Goal: Task Accomplishment & Management: Manage account settings

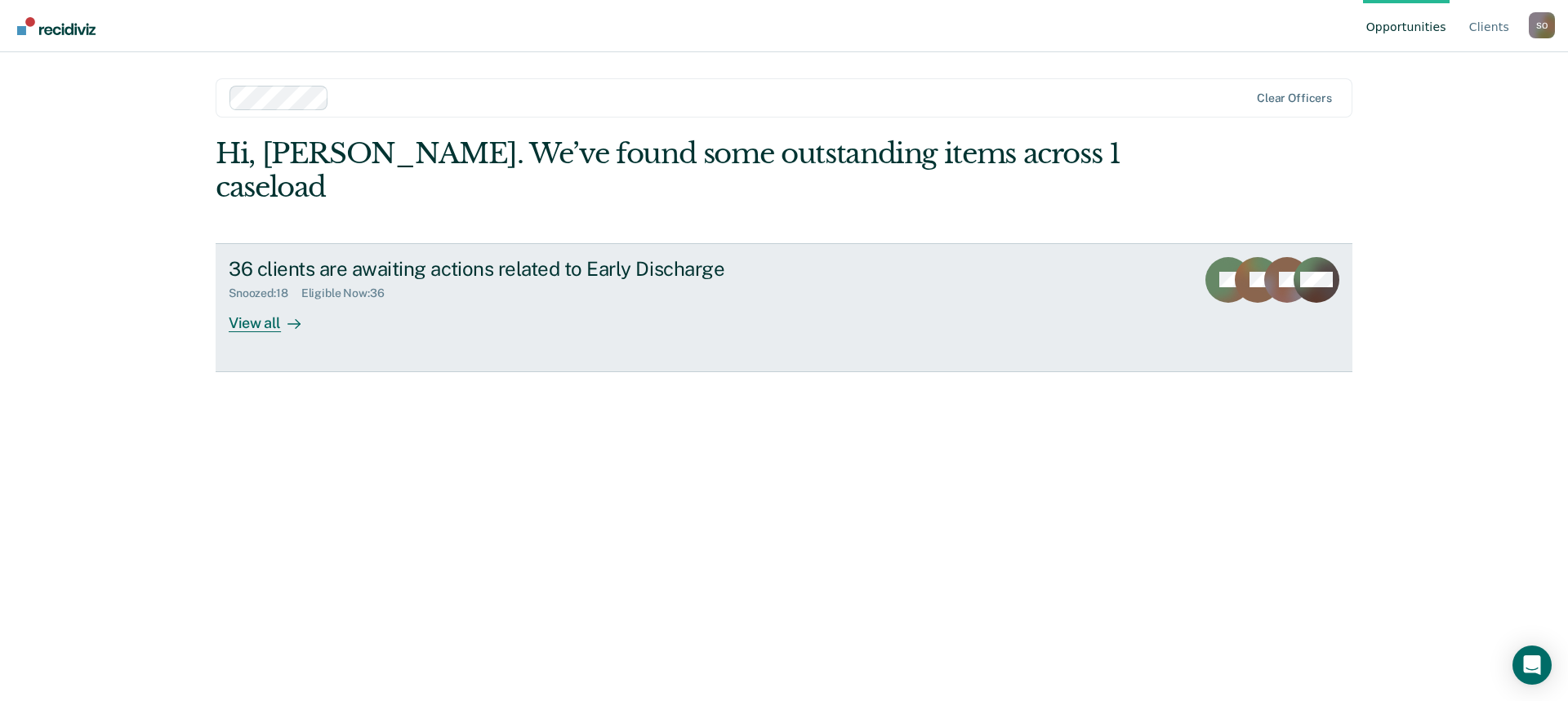
click at [261, 300] on div "View all" at bounding box center [274, 316] width 91 height 32
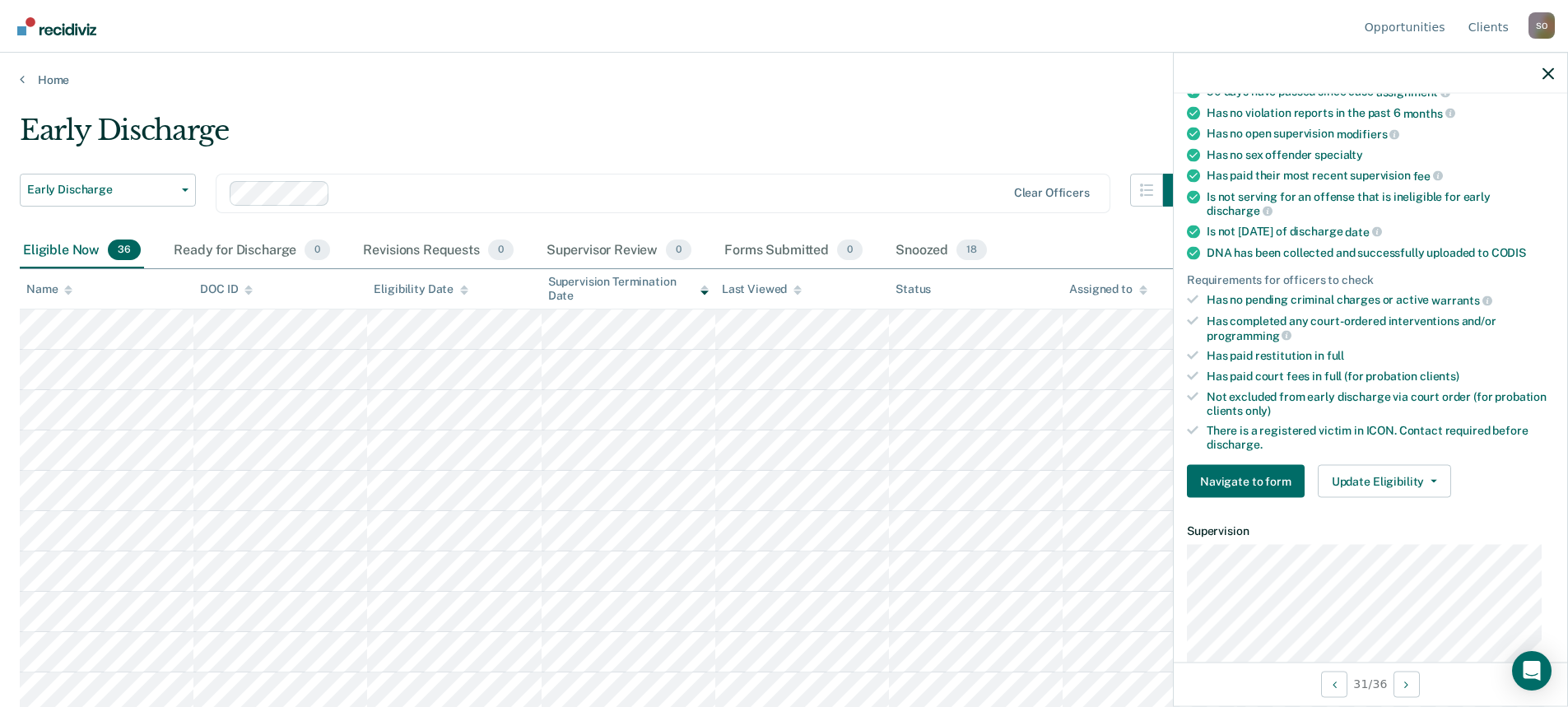
scroll to position [247, 0]
click at [1415, 480] on button "Update Eligibility" at bounding box center [1384, 481] width 134 height 33
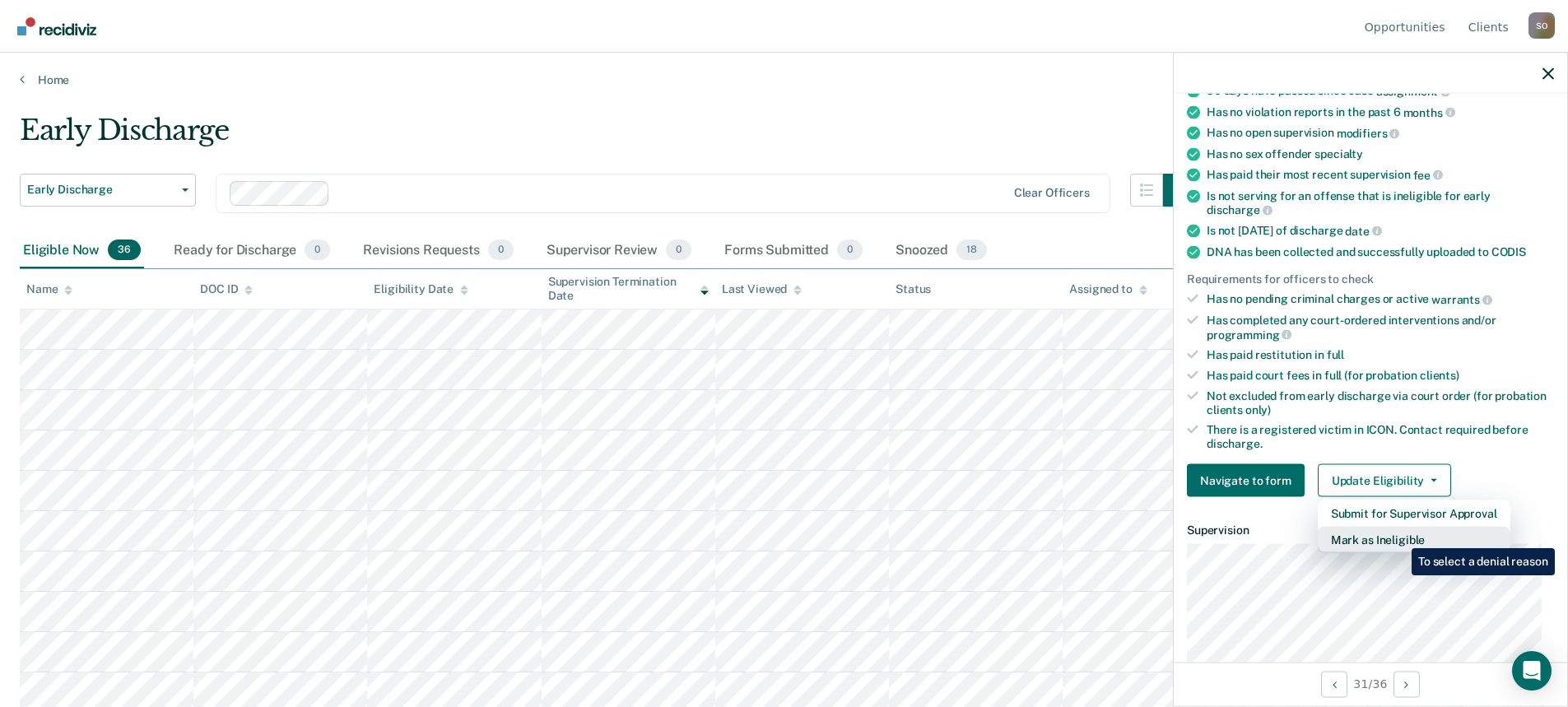
click at [1400, 536] on button "Mark as Ineligible" at bounding box center [1414, 540] width 192 height 27
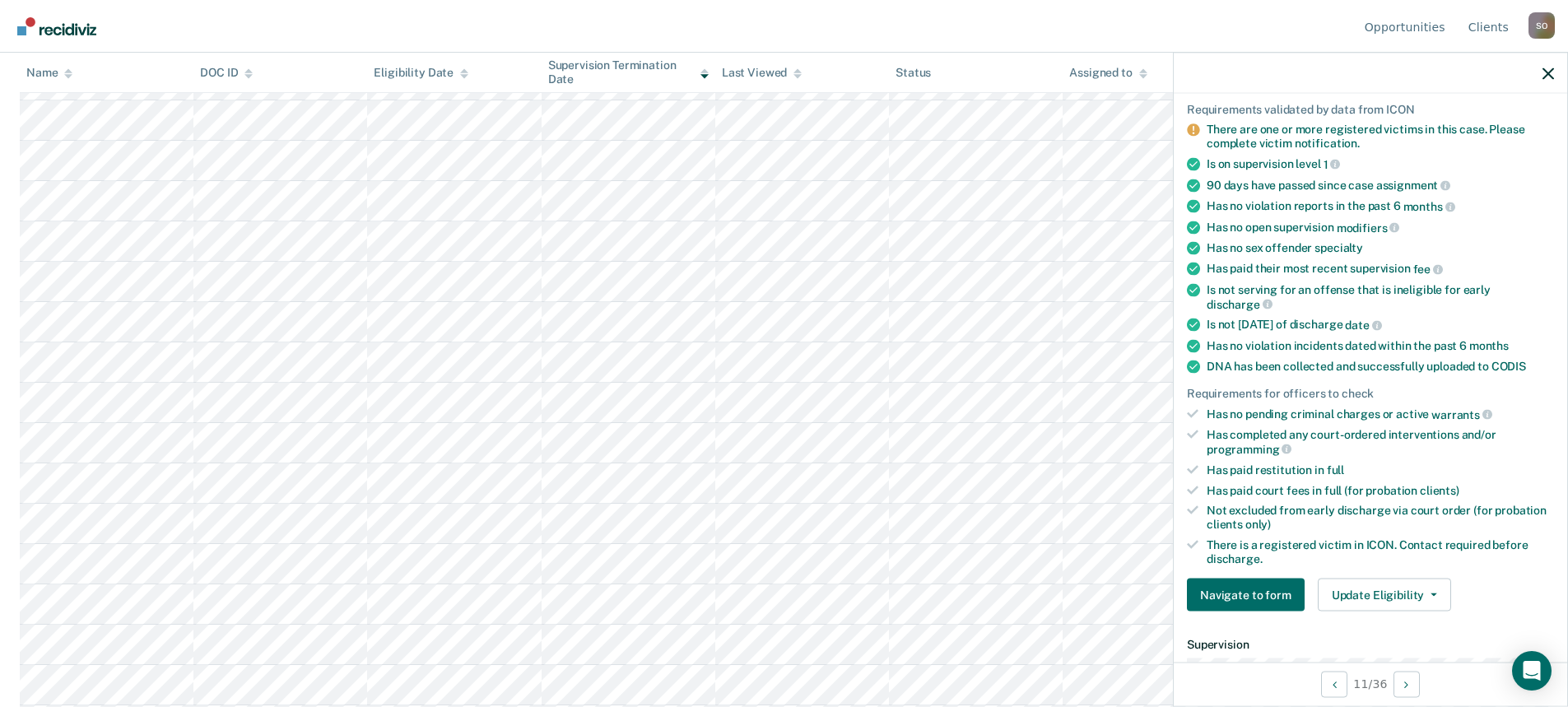
scroll to position [412, 0]
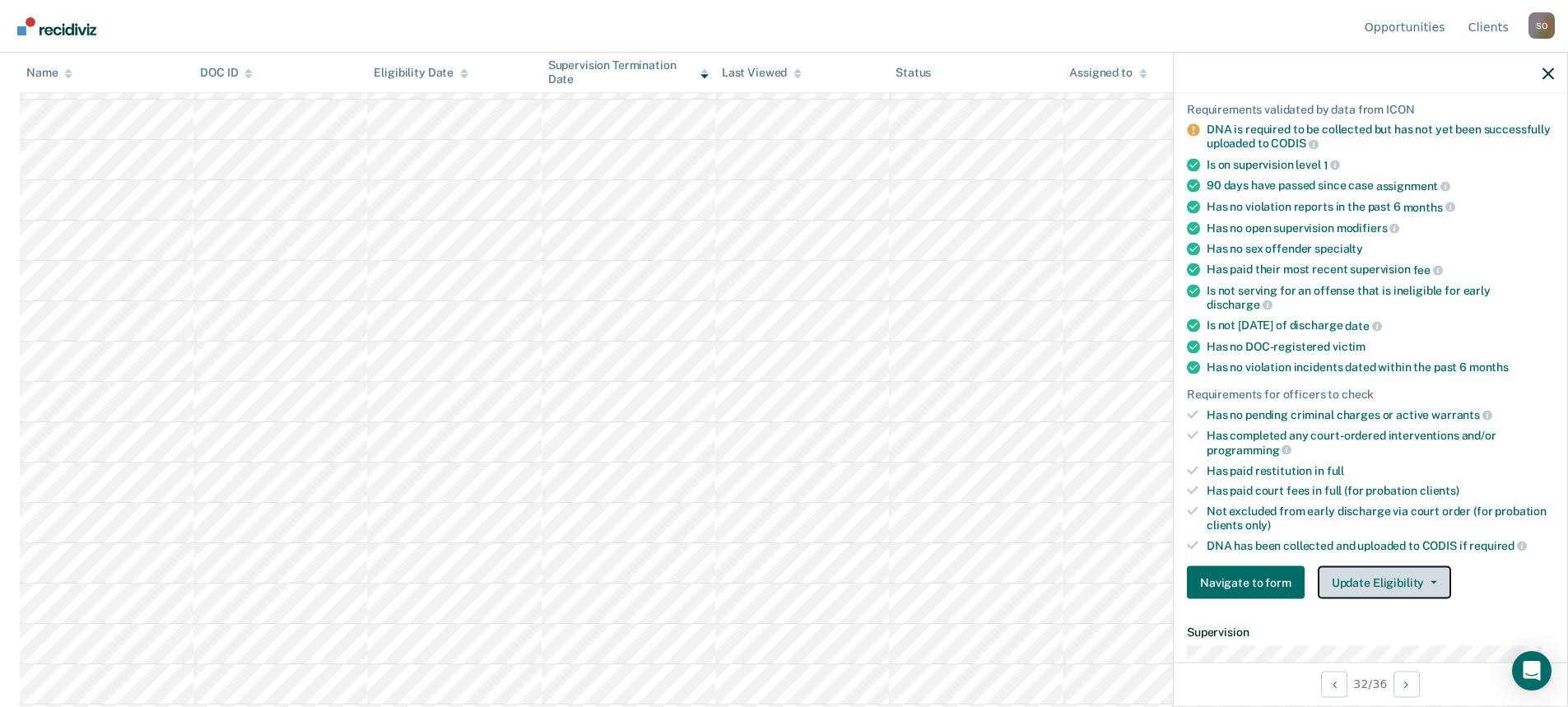
click at [1424, 583] on button "Update Eligibility" at bounding box center [1384, 583] width 134 height 33
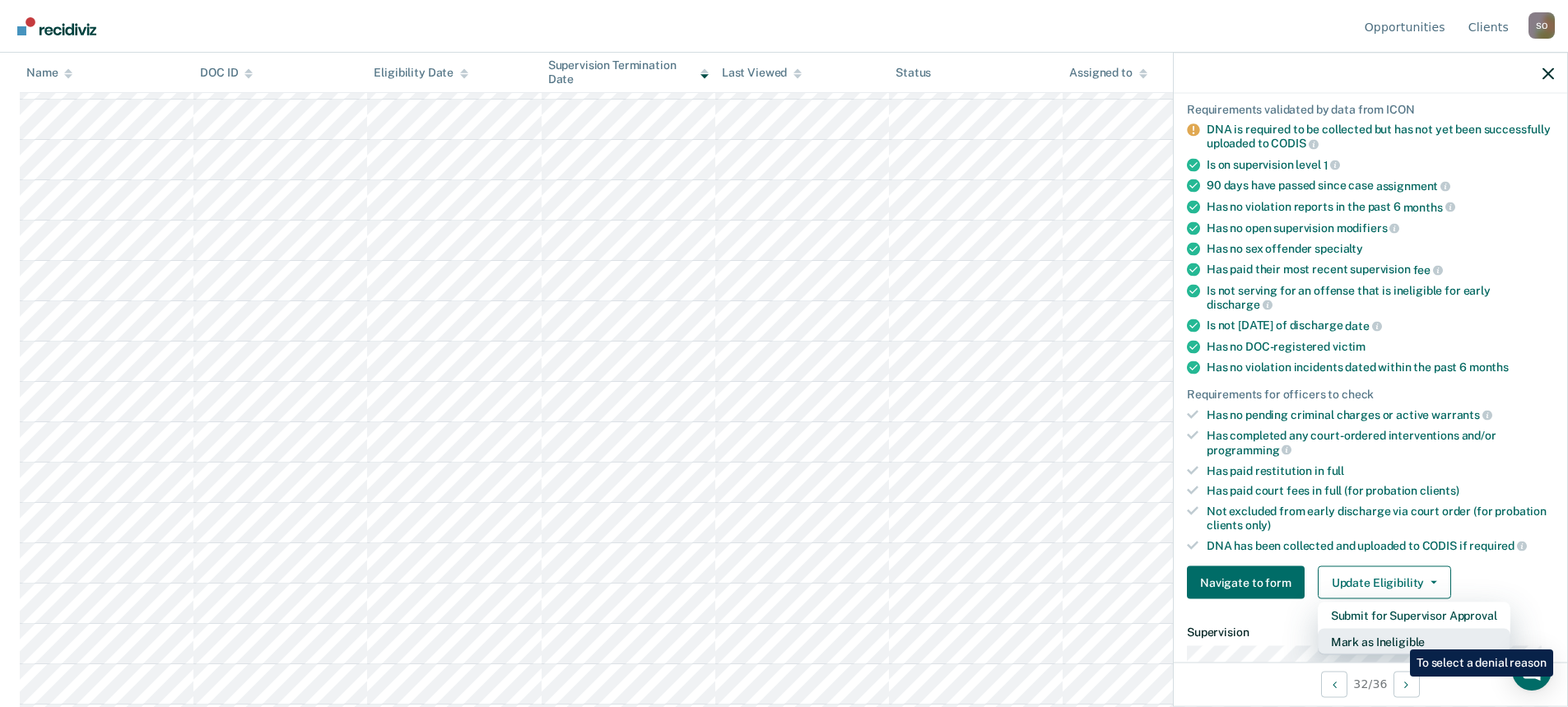
click at [1398, 637] on button "Mark as Ineligible" at bounding box center [1414, 642] width 192 height 27
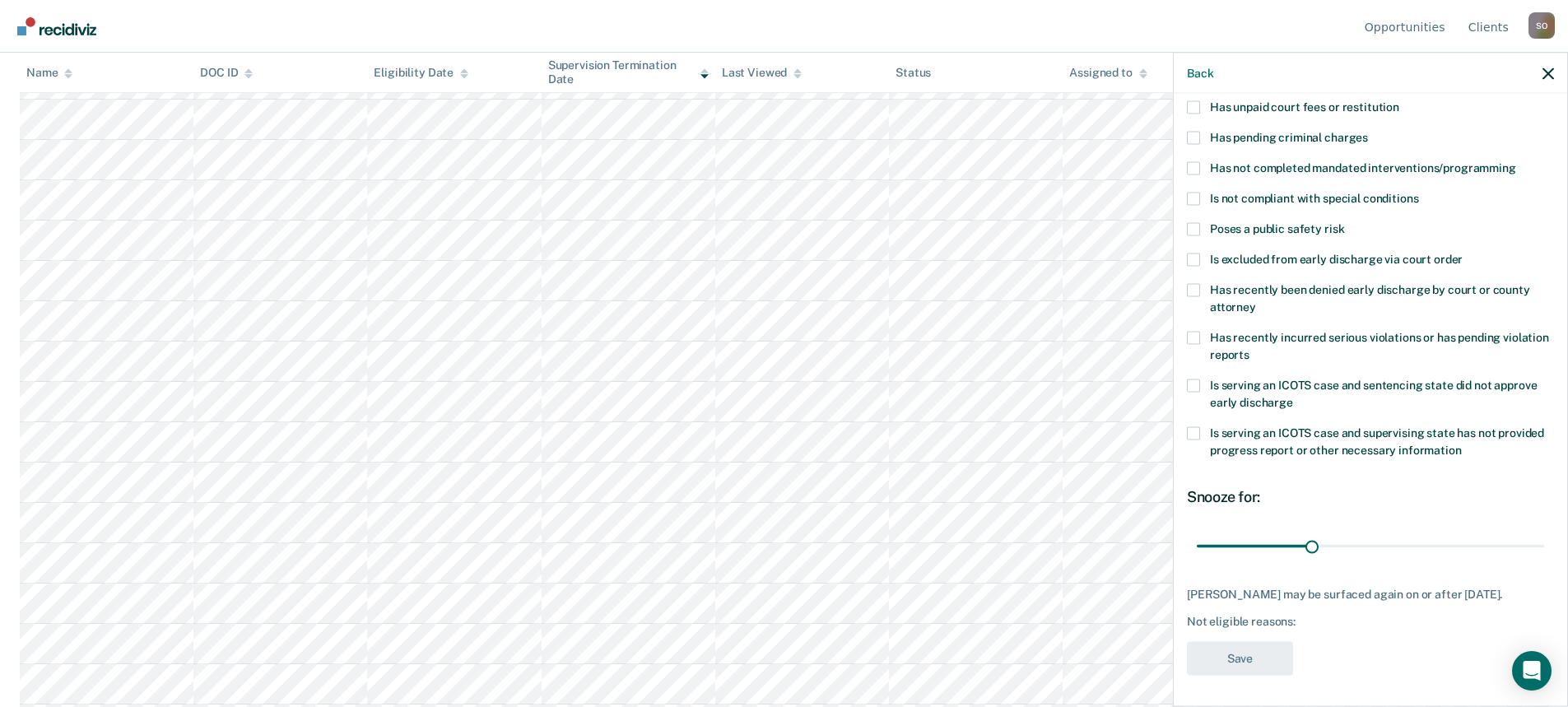
drag, startPoint x: 1191, startPoint y: 164, endPoint x: 1199, endPoint y: 165, distance: 8.1
click at [1196, 164] on span at bounding box center [1194, 168] width 13 height 13
click at [1516, 161] on input "Has not completed mandated interventions/programming" at bounding box center [1516, 161] width 0 height 0
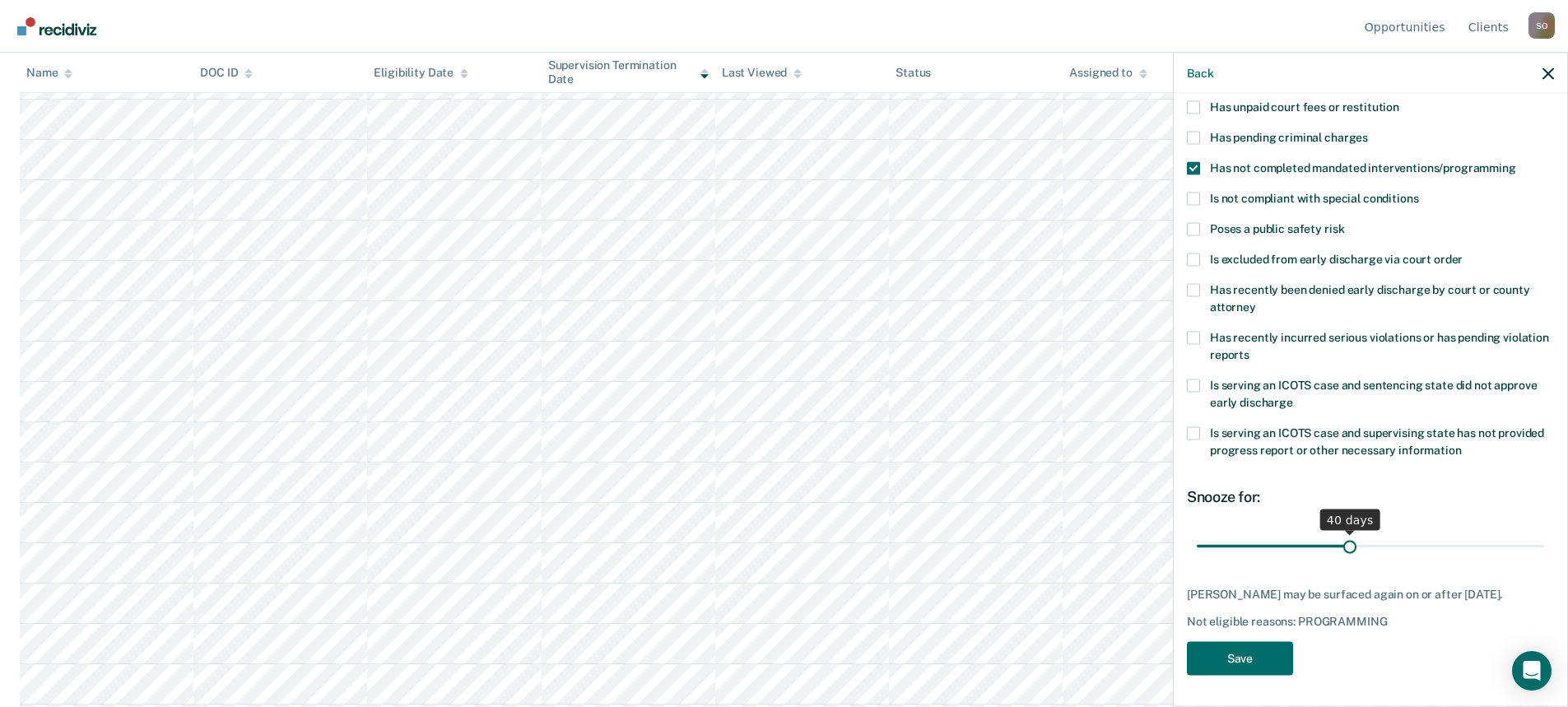
drag, startPoint x: 1307, startPoint y: 545, endPoint x: 1343, endPoint y: 546, distance: 36.0
type input "40"
click at [1343, 546] on input "range" at bounding box center [1370, 546] width 348 height 29
click at [1227, 673] on button "Save" at bounding box center [1240, 658] width 106 height 34
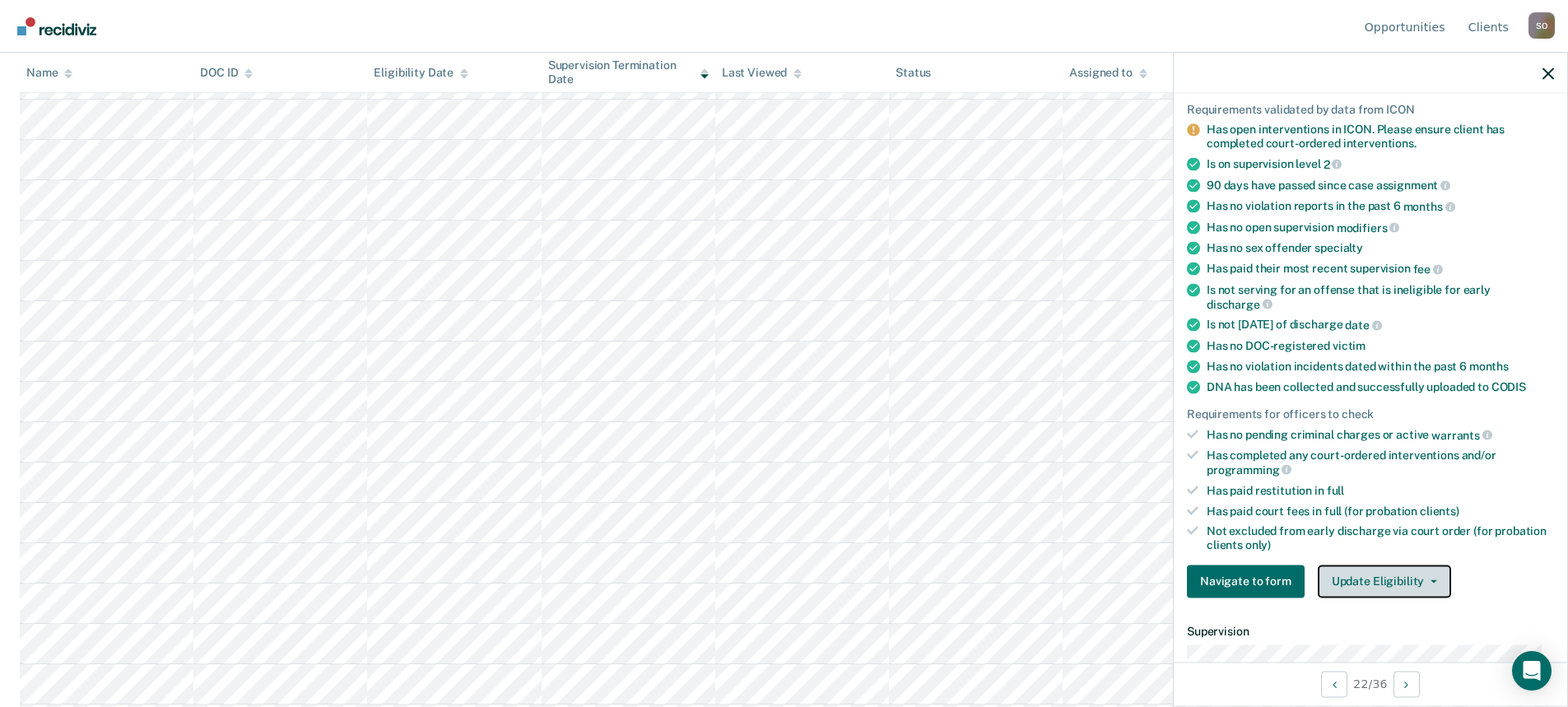
click at [1430, 583] on button "Update Eligibility" at bounding box center [1384, 582] width 134 height 33
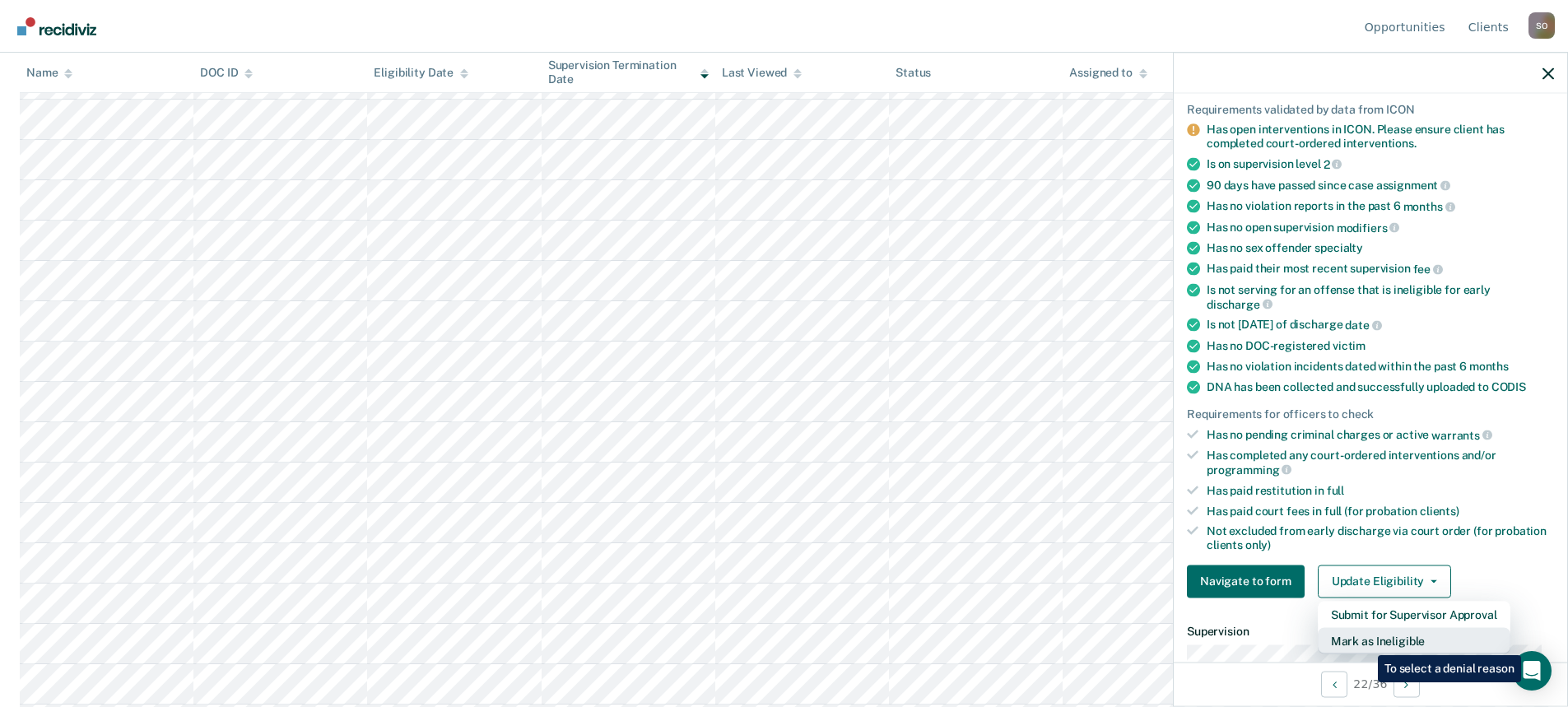
click at [1366, 643] on button "Mark as Ineligible" at bounding box center [1414, 641] width 192 height 27
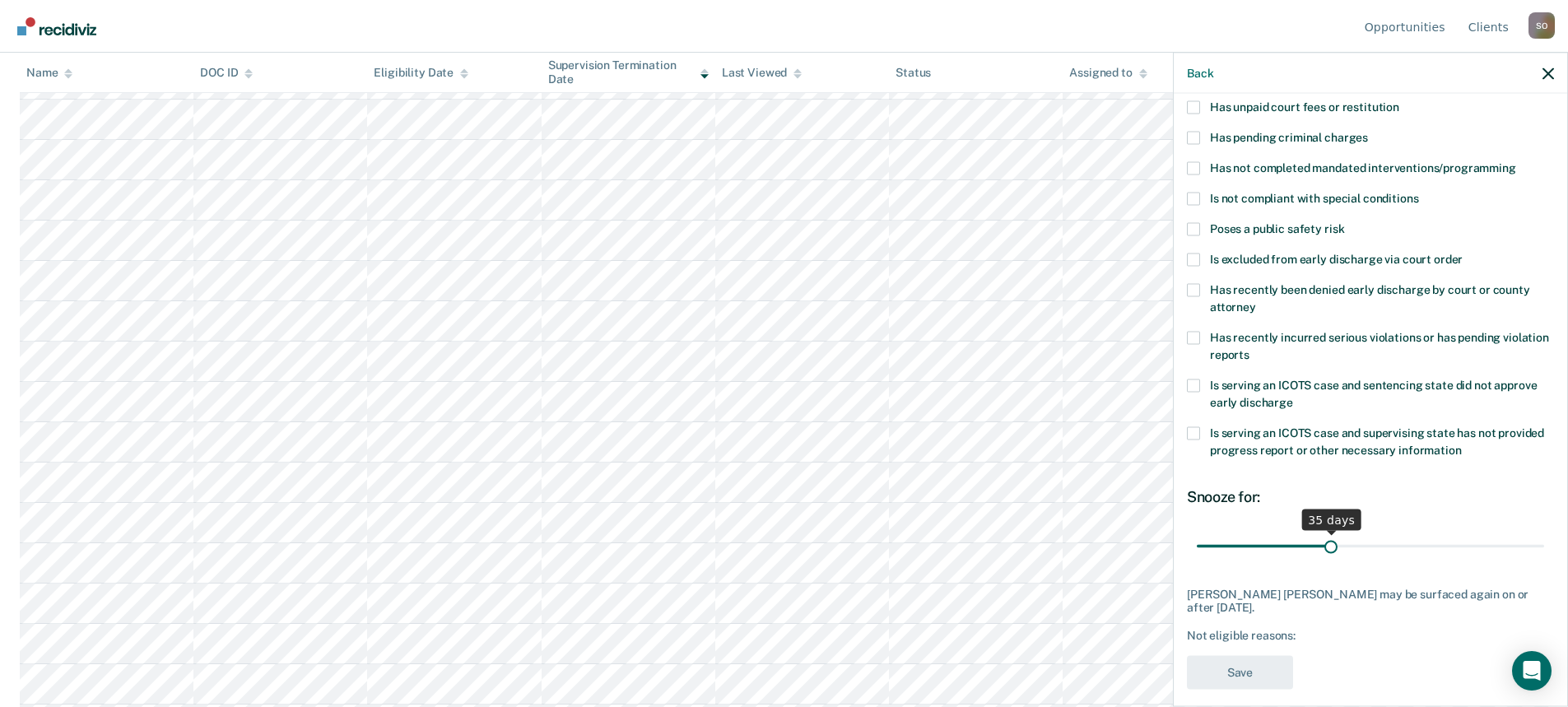
drag, startPoint x: 1307, startPoint y: 547, endPoint x: 1327, endPoint y: 548, distance: 20.0
type input "35"
click at [1327, 548] on input "range" at bounding box center [1370, 546] width 348 height 29
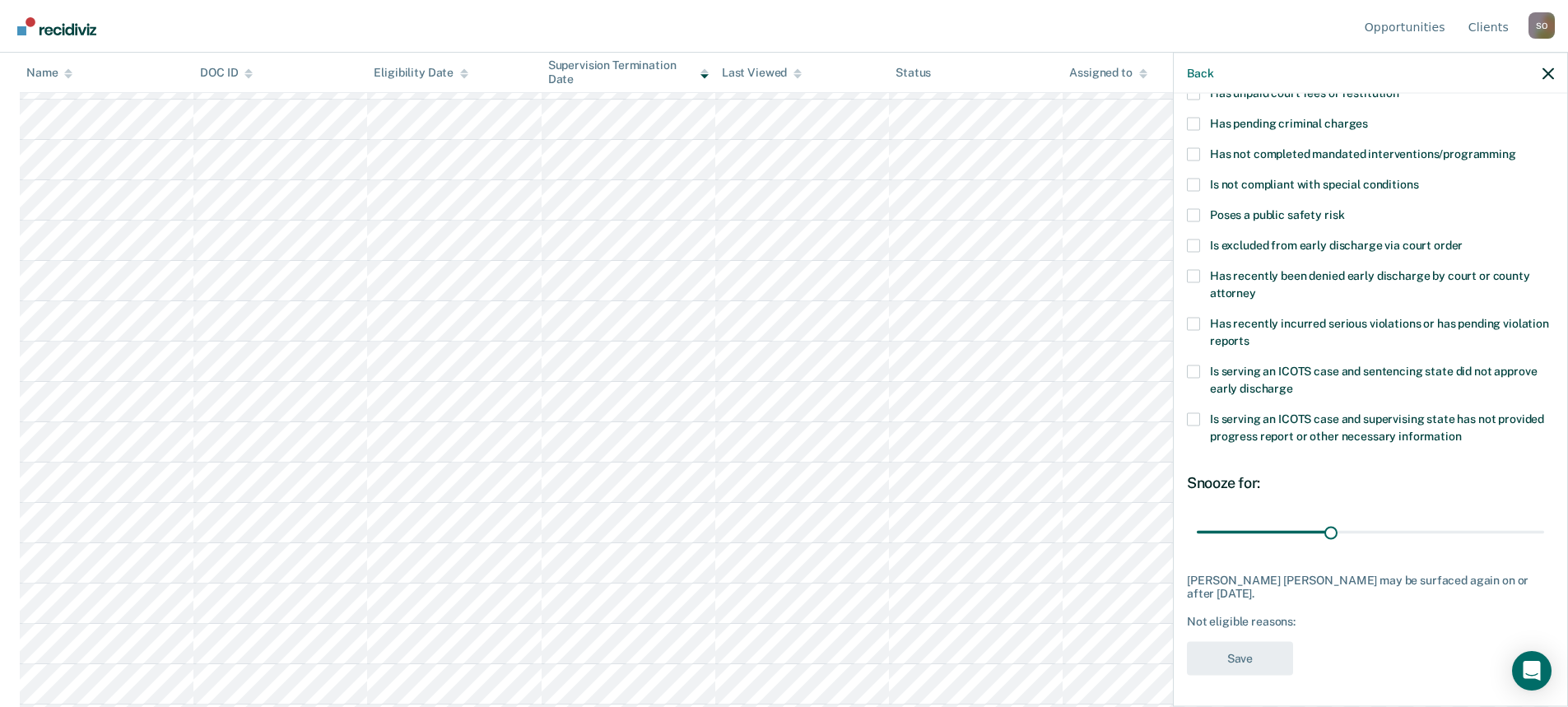
scroll to position [51, 0]
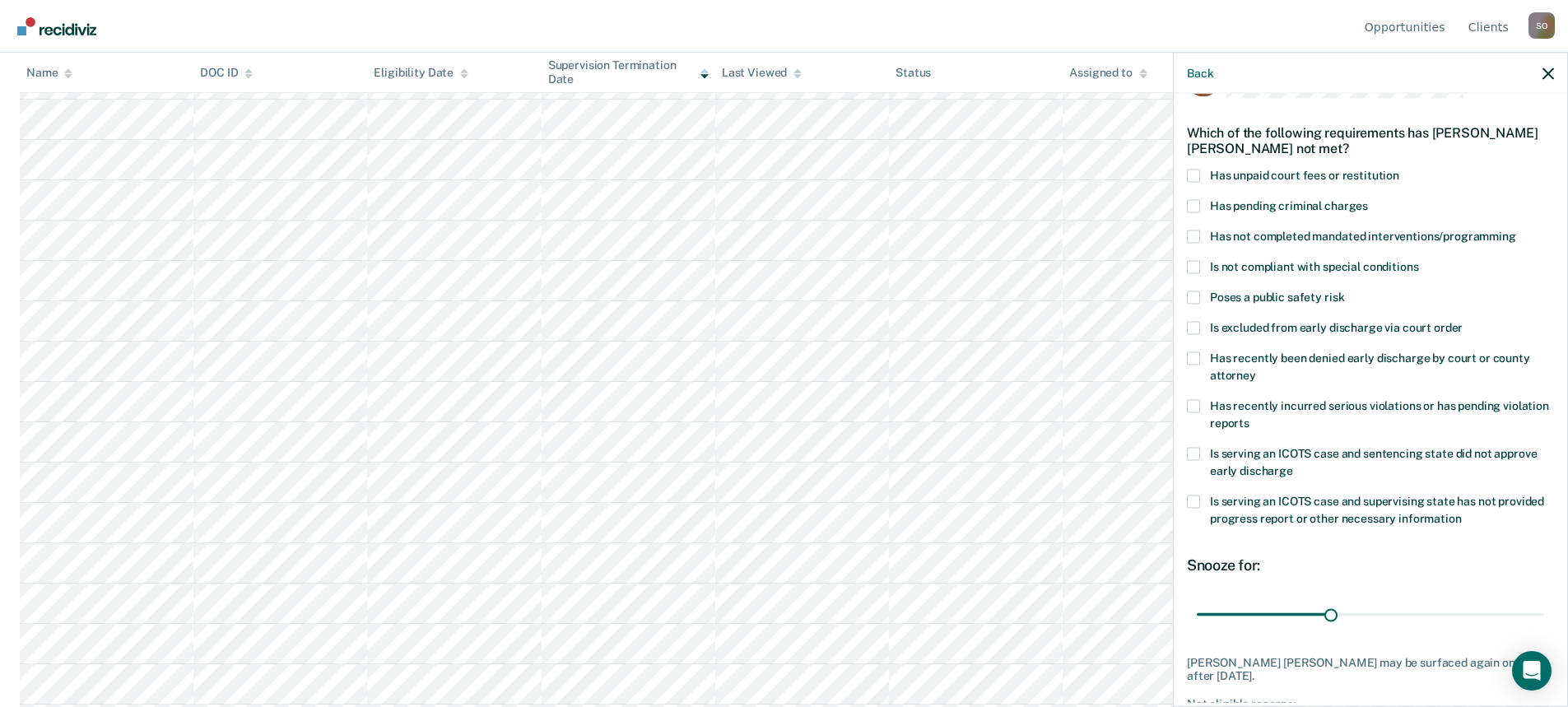
click at [1193, 234] on span at bounding box center [1194, 236] width 13 height 13
click at [1516, 230] on input "Has not completed mandated interventions/programming" at bounding box center [1516, 230] width 0 height 0
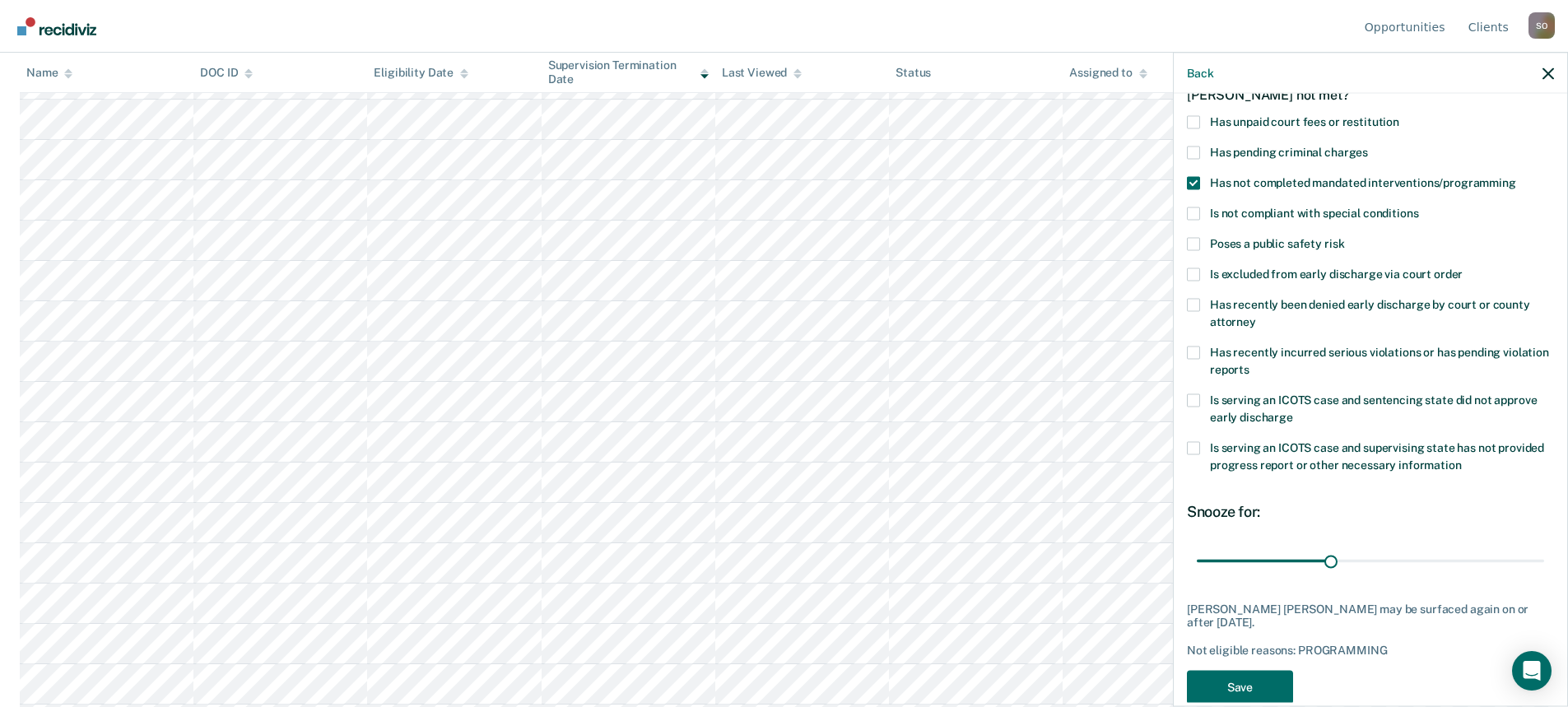
scroll to position [133, 0]
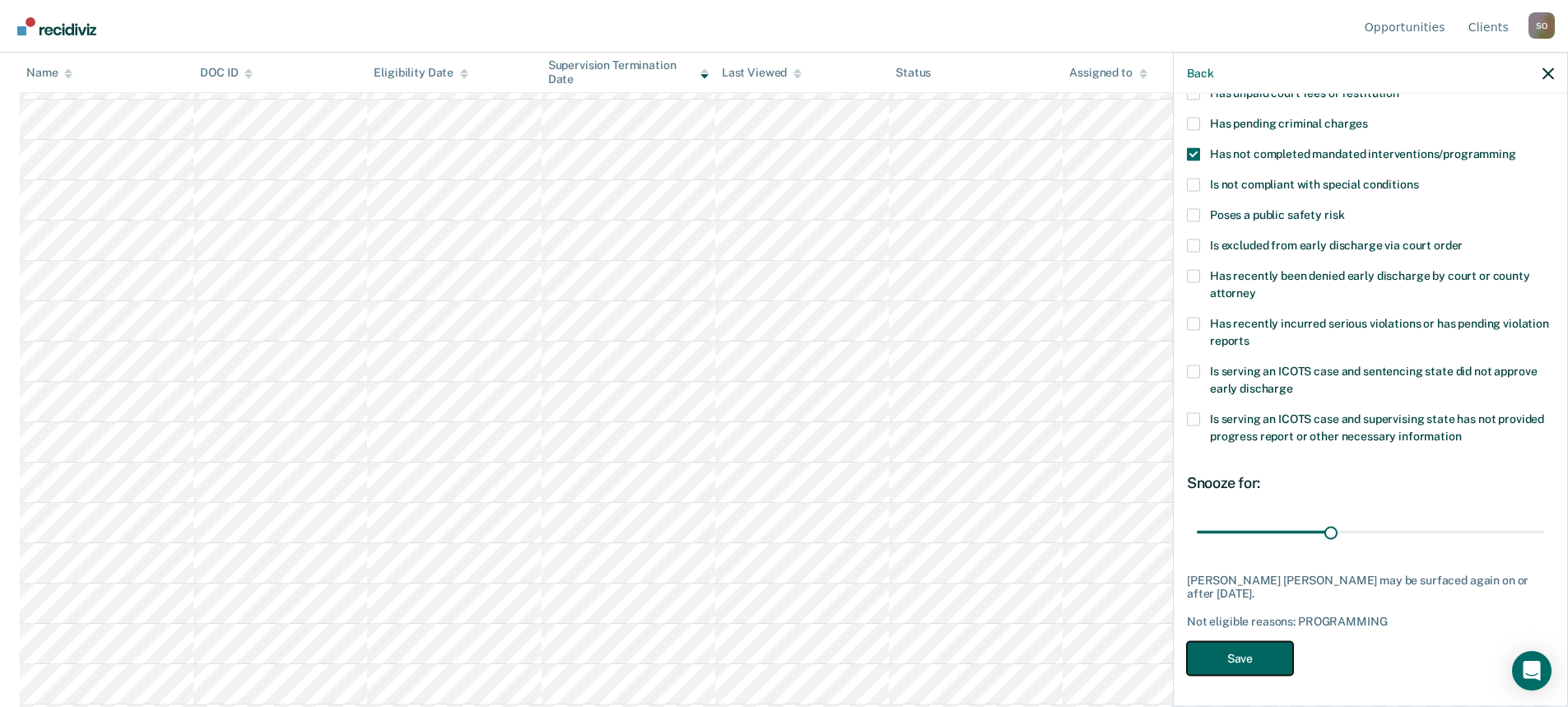
click at [1250, 655] on button "Save" at bounding box center [1240, 658] width 106 height 34
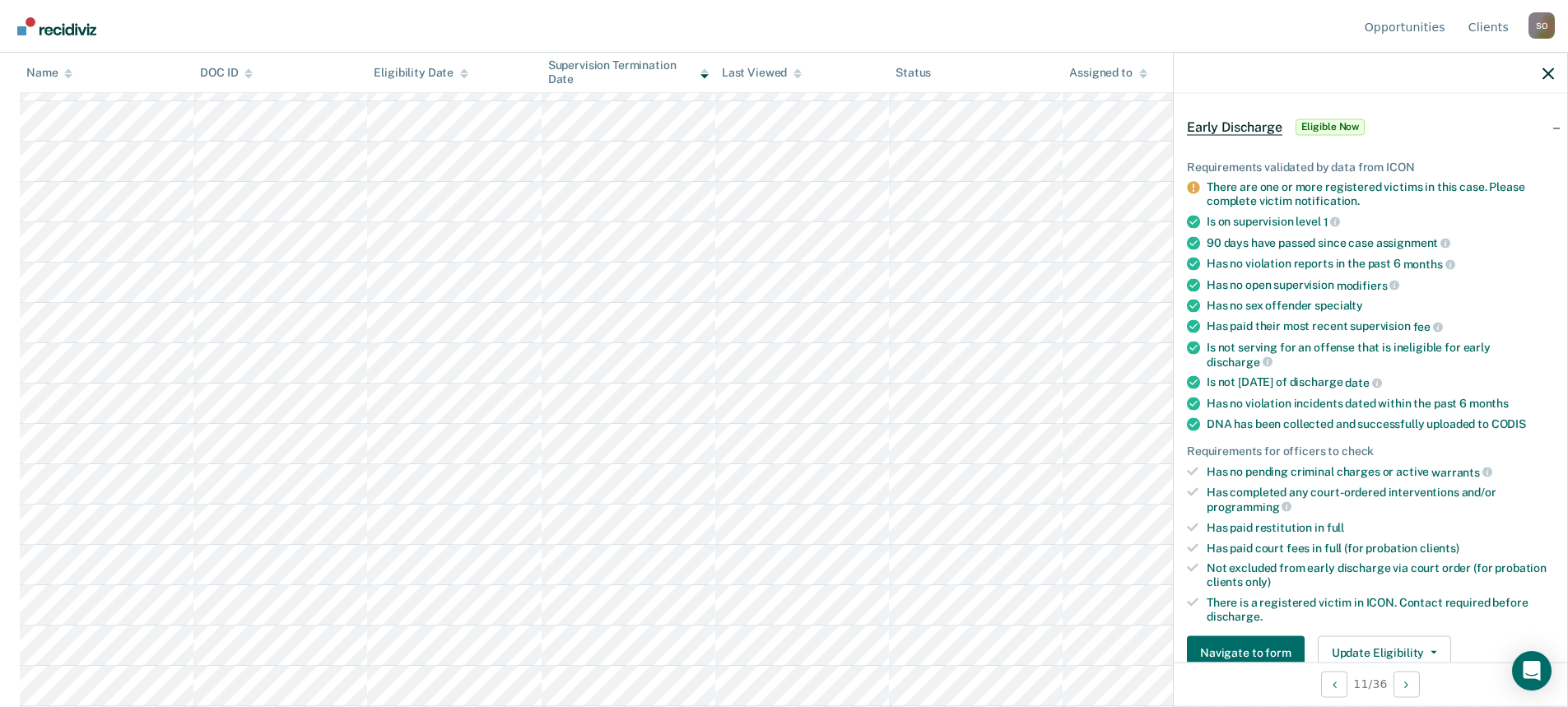
scroll to position [247, 0]
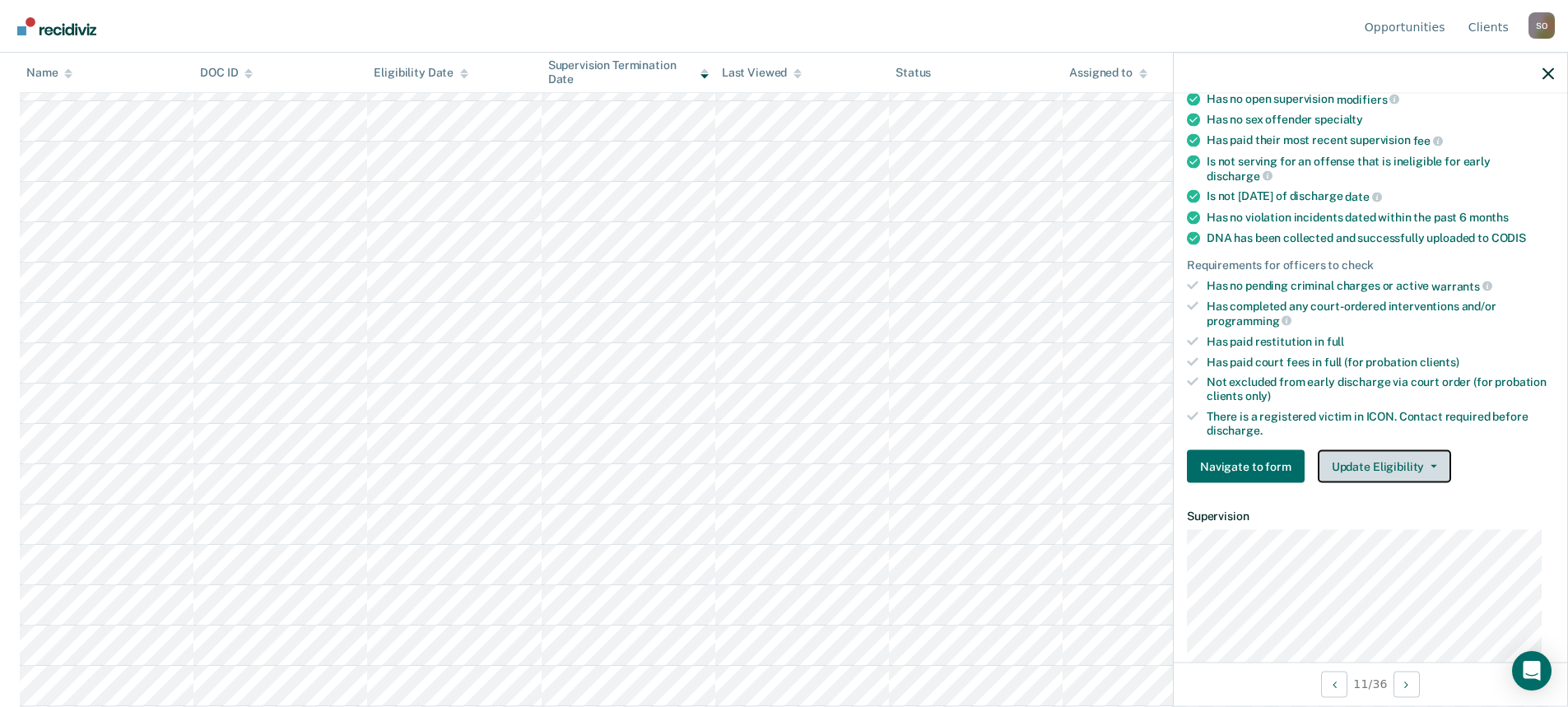
click at [1429, 468] on button "Update Eligibility" at bounding box center [1384, 467] width 134 height 33
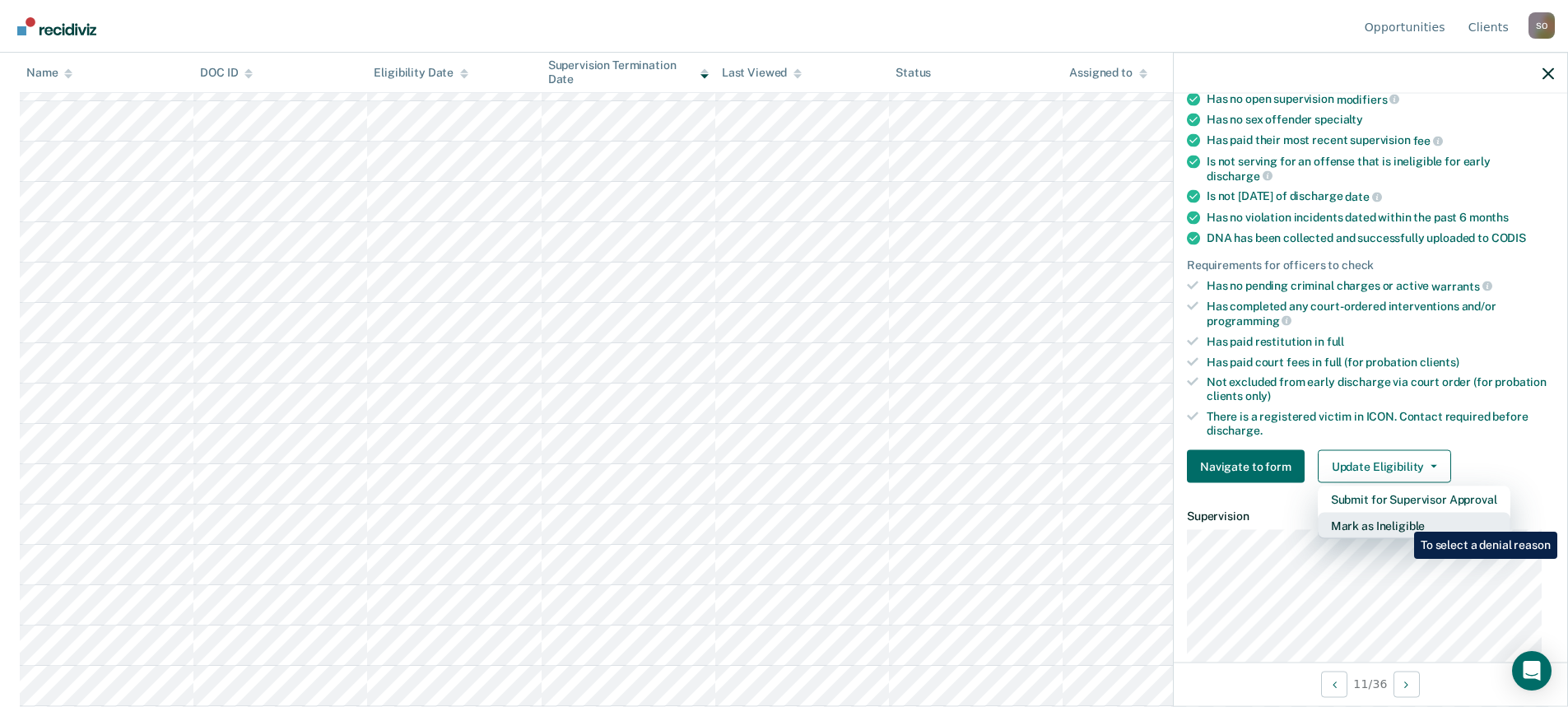
click at [1402, 519] on button "Mark as Ineligible" at bounding box center [1414, 526] width 192 height 27
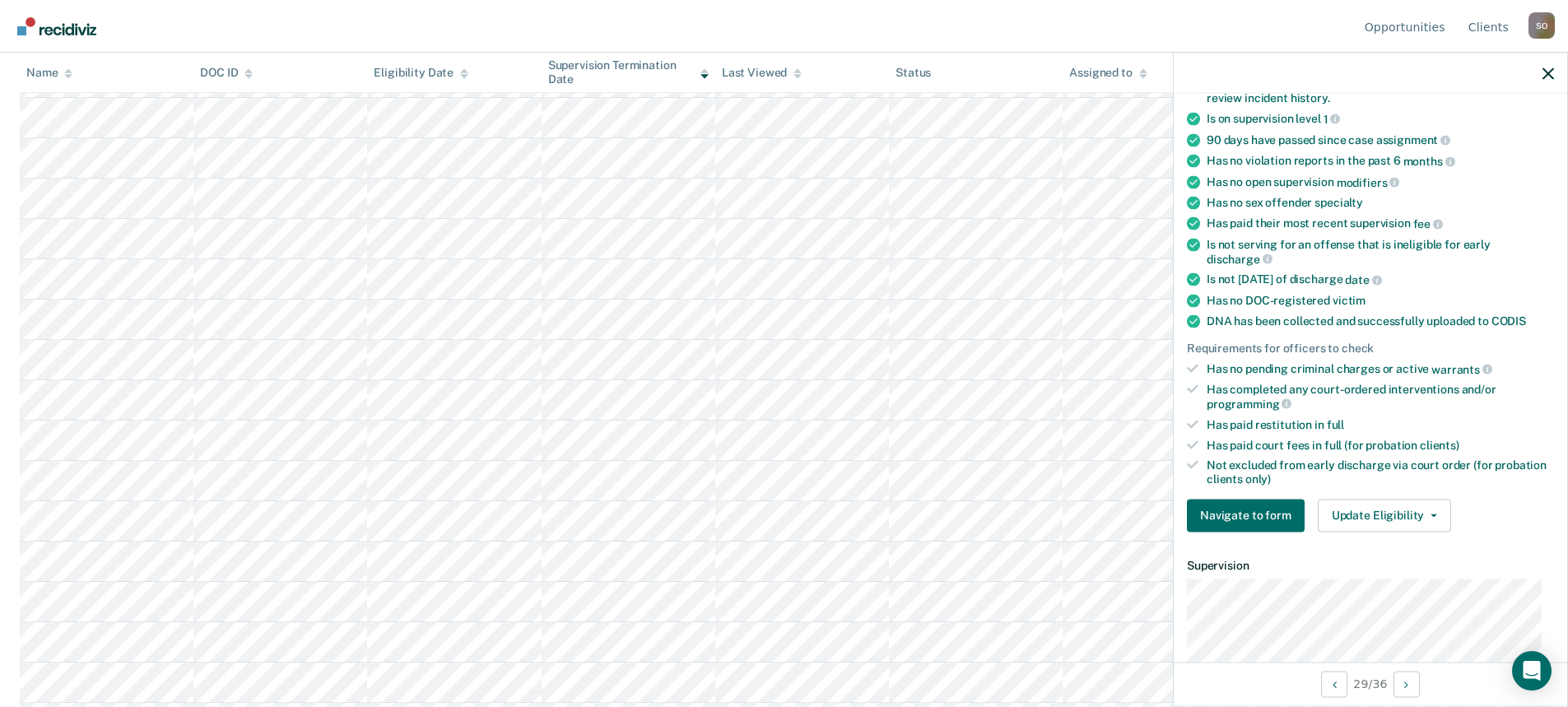
scroll to position [164, 0]
click at [1435, 514] on button "Update Eligibility" at bounding box center [1384, 514] width 134 height 33
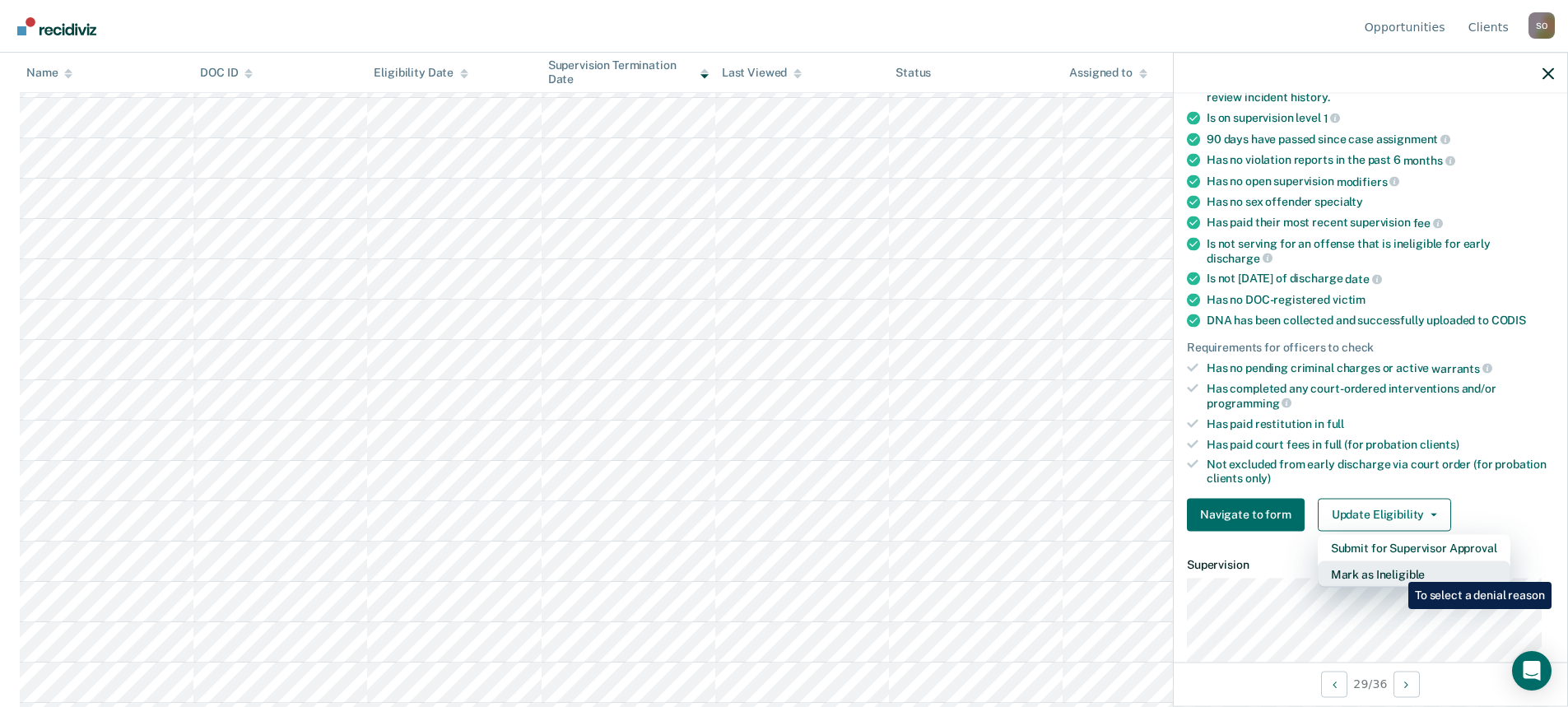
click at [1396, 570] on button "Mark as Ineligible" at bounding box center [1414, 574] width 192 height 27
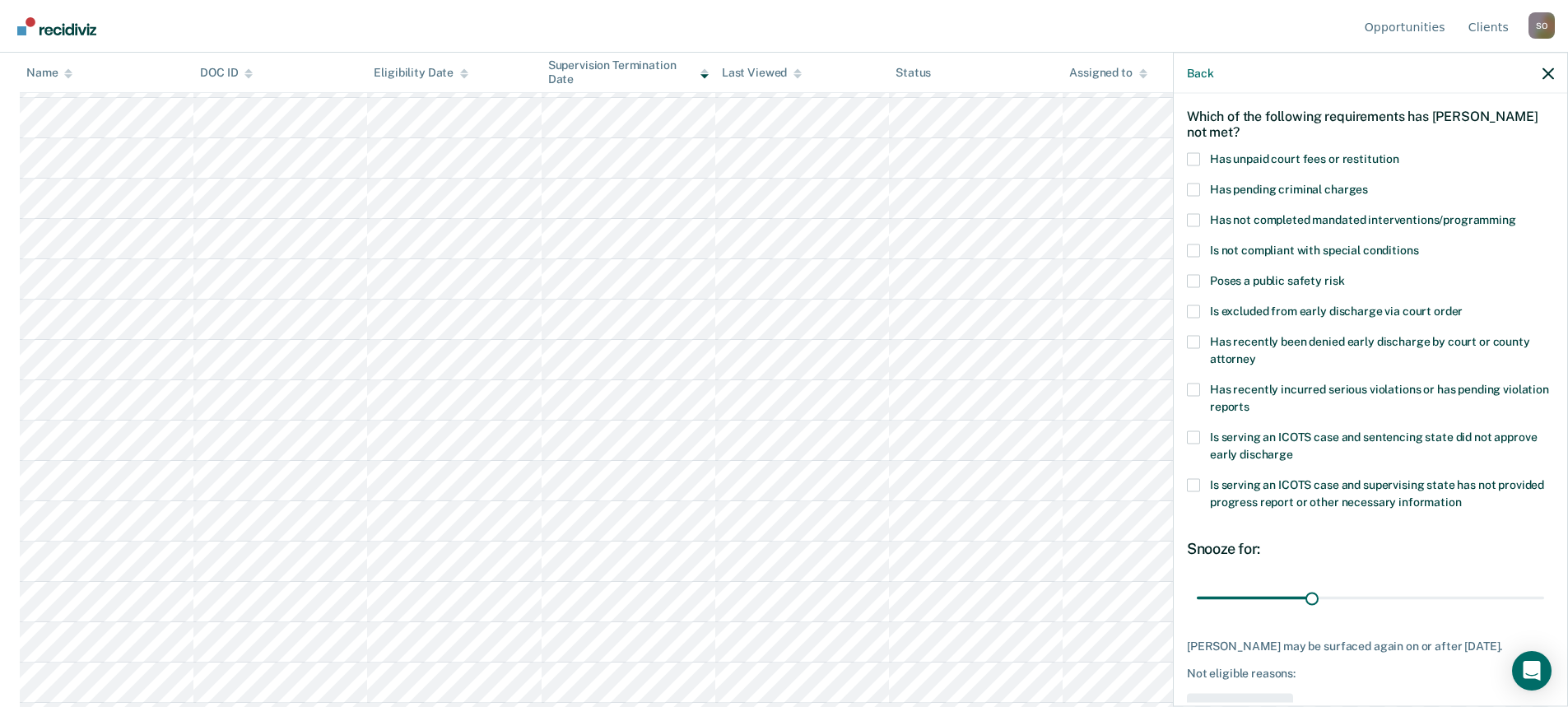
scroll to position [0, 0]
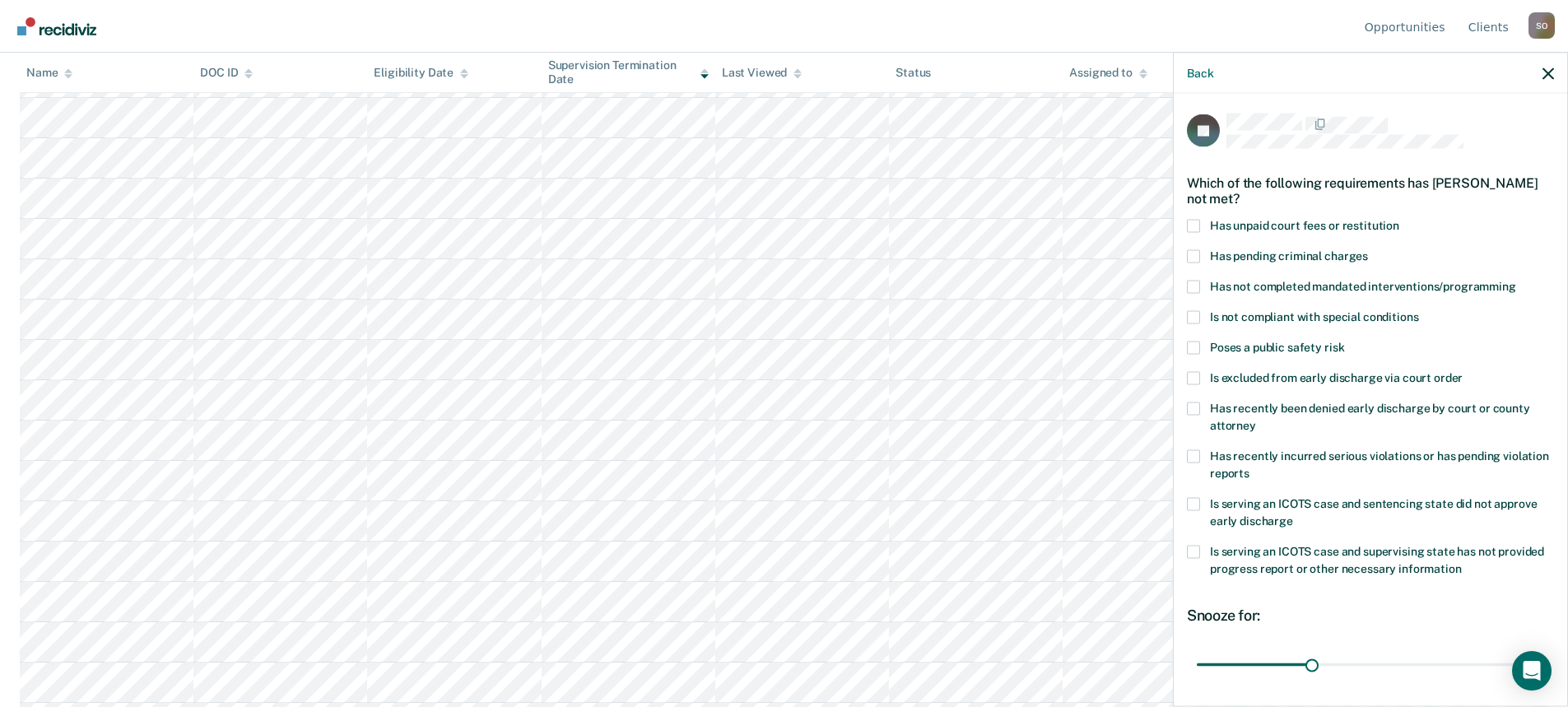
click at [1193, 285] on span at bounding box center [1194, 286] width 13 height 13
click at [1516, 280] on input "Has not completed mandated interventions/programming" at bounding box center [1516, 280] width 0 height 0
drag, startPoint x: 1308, startPoint y: 663, endPoint x: 1416, endPoint y: 670, distance: 108.2
type input "60"
click at [1416, 670] on input "range" at bounding box center [1370, 665] width 348 height 29
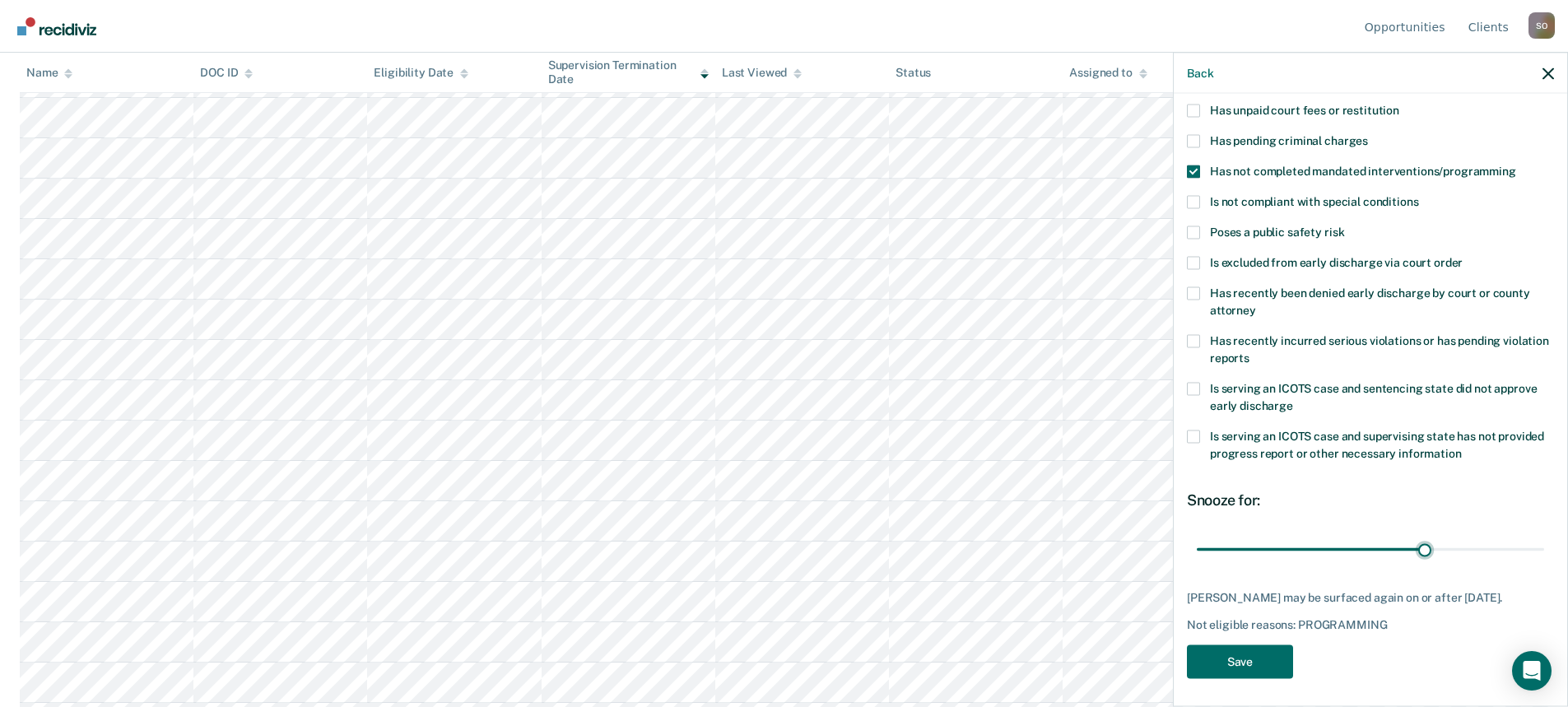
scroll to position [119, 0]
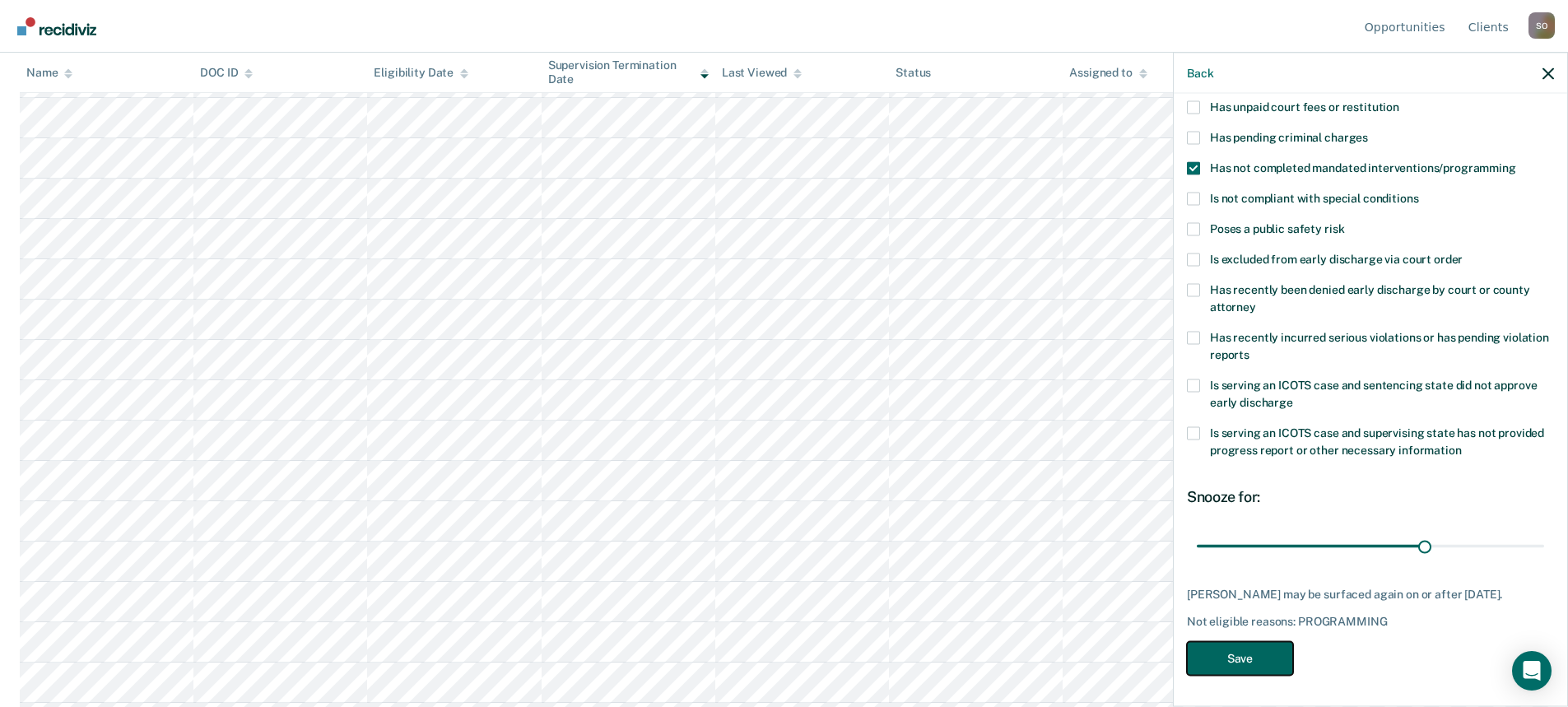
click at [1231, 653] on button "Save" at bounding box center [1240, 658] width 106 height 34
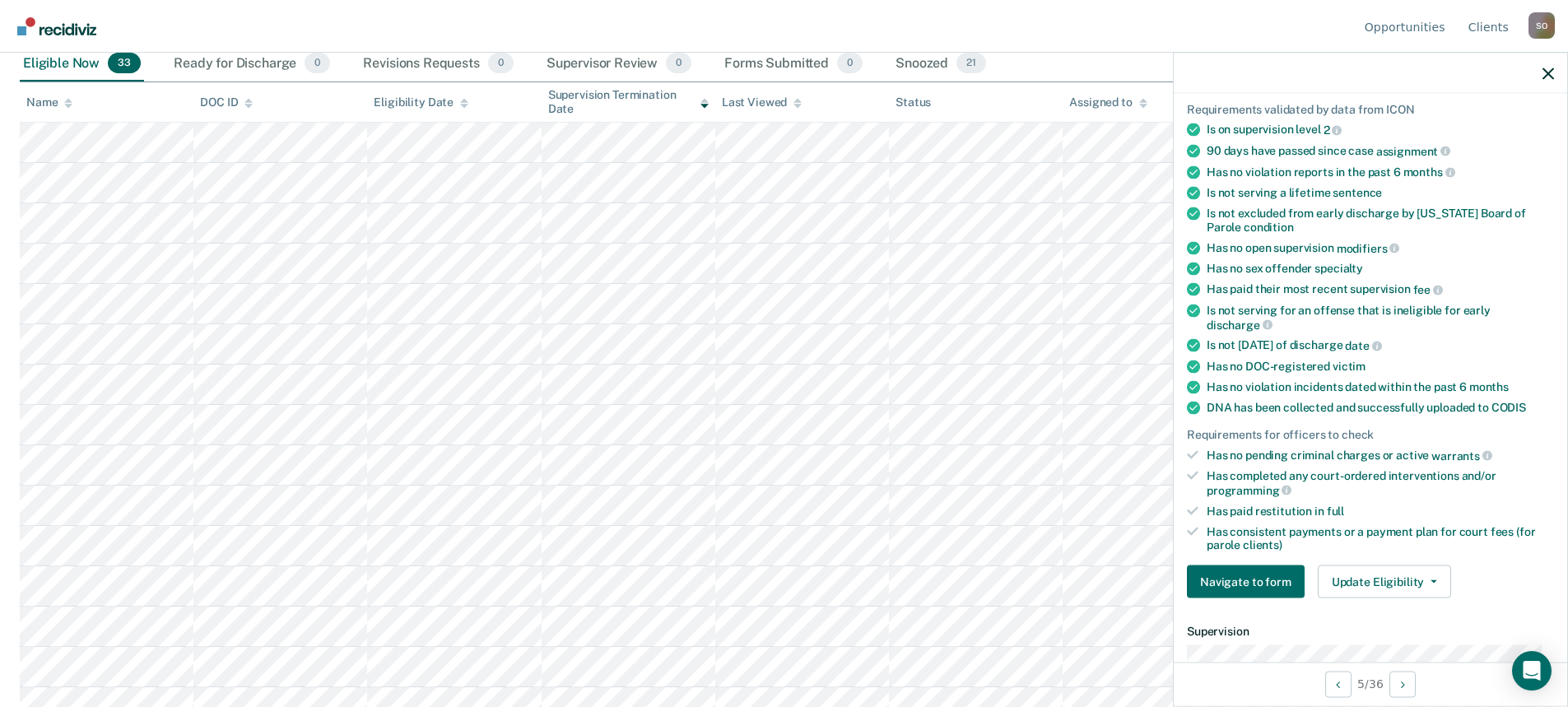
scroll to position [0, 0]
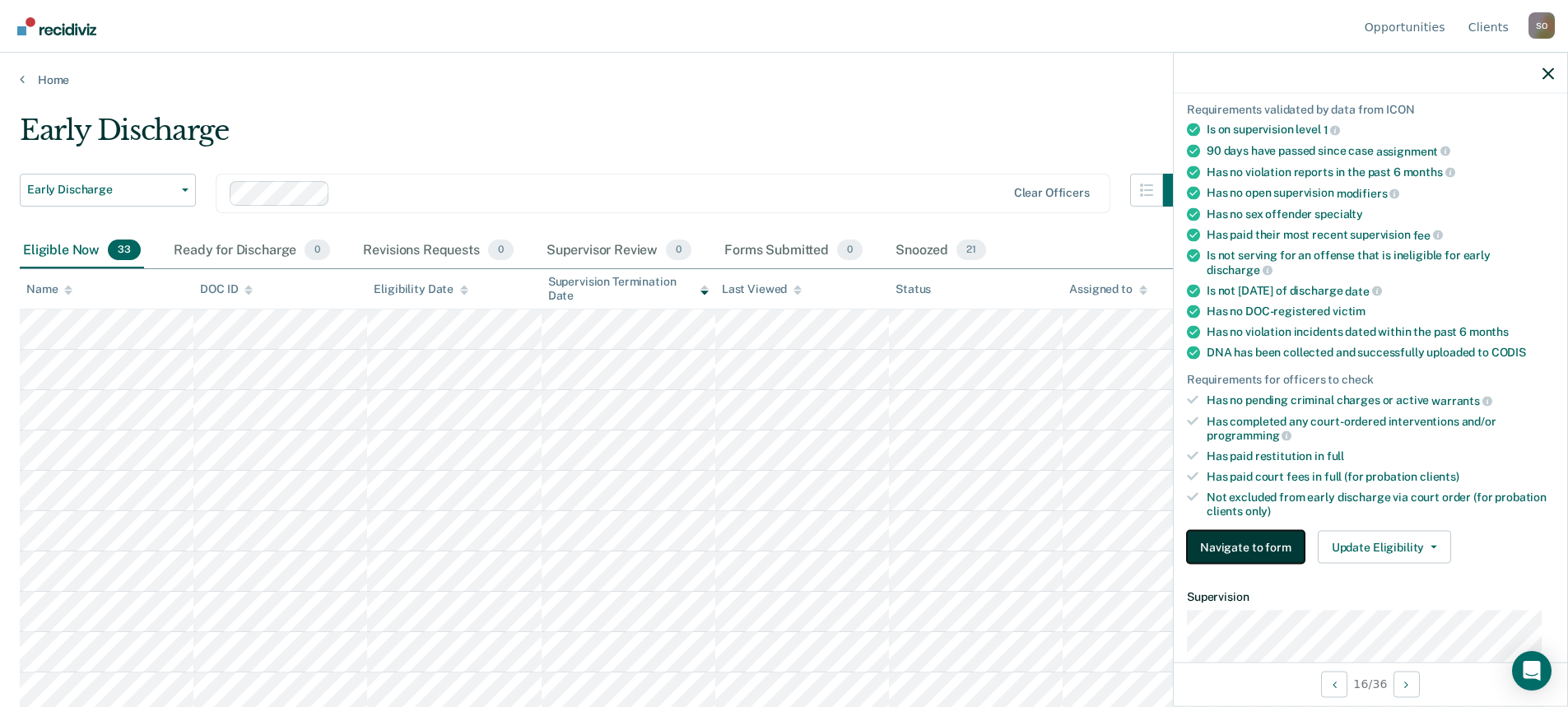
click at [1228, 553] on button "Navigate to form" at bounding box center [1246, 548] width 118 height 33
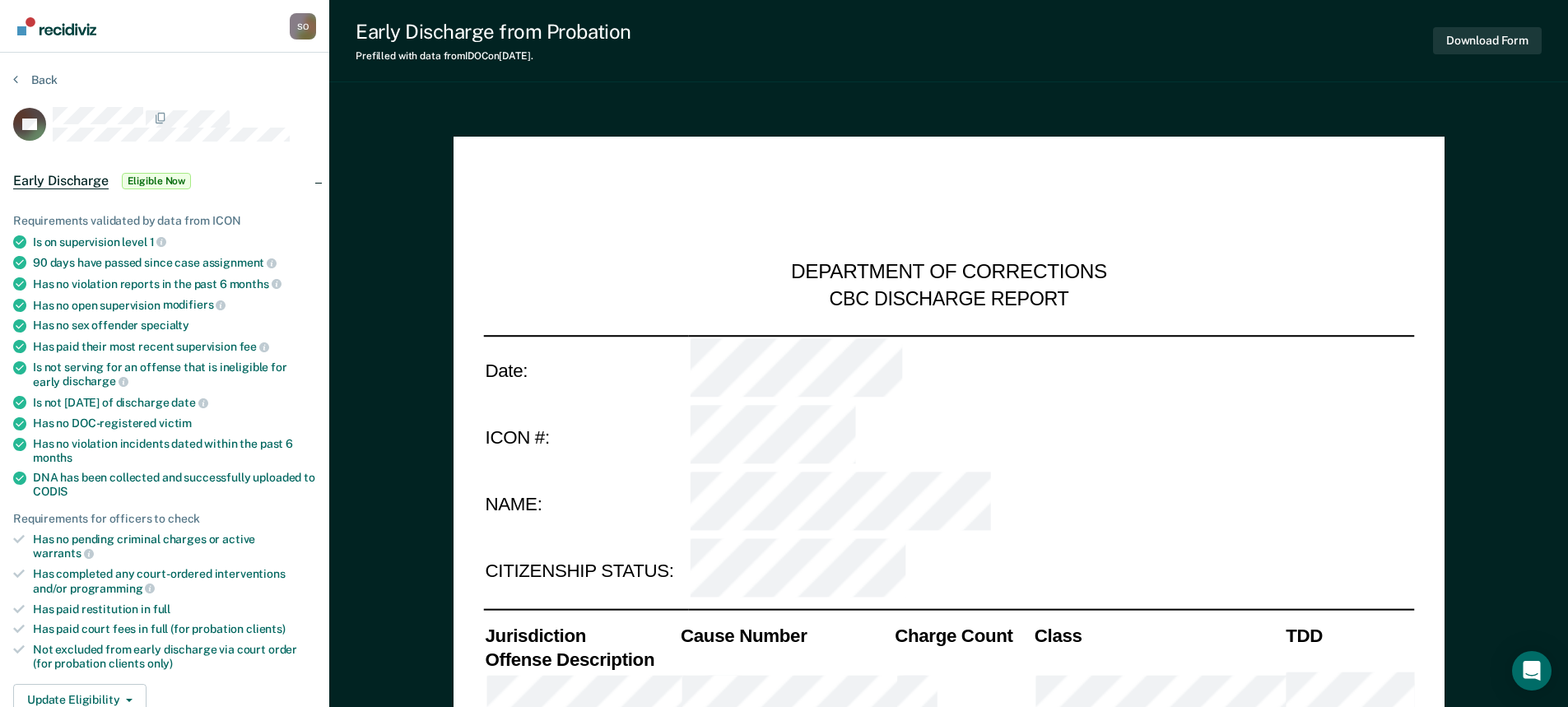
type textarea "x"
click at [51, 80] on button "Back" at bounding box center [36, 80] width 45 height 15
